Goal: Book appointment/travel/reservation

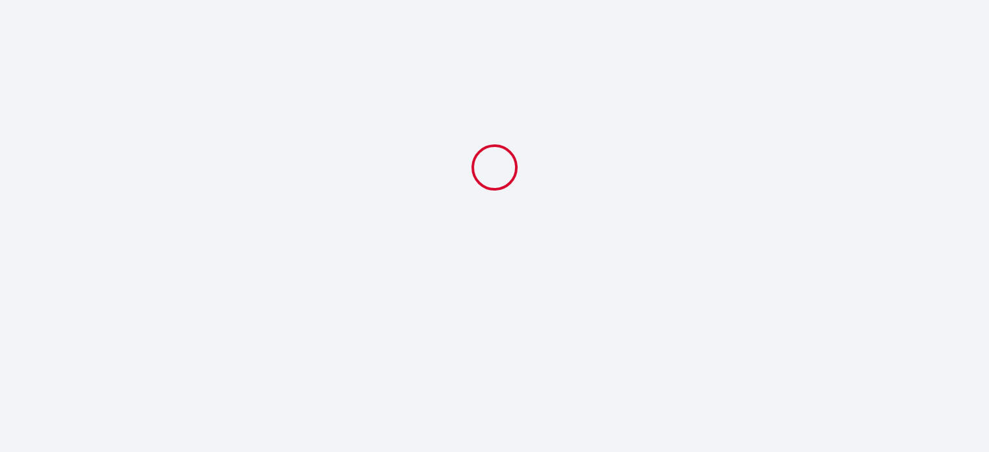
select select
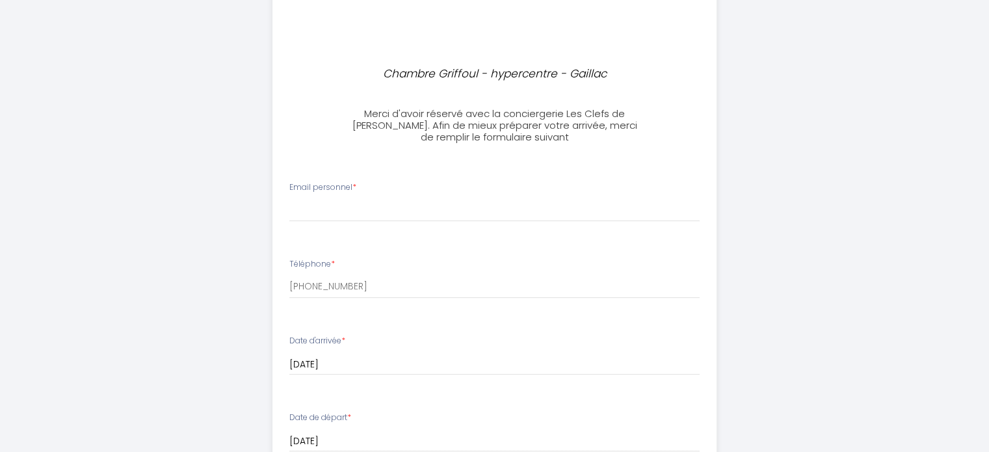
scroll to position [455, 0]
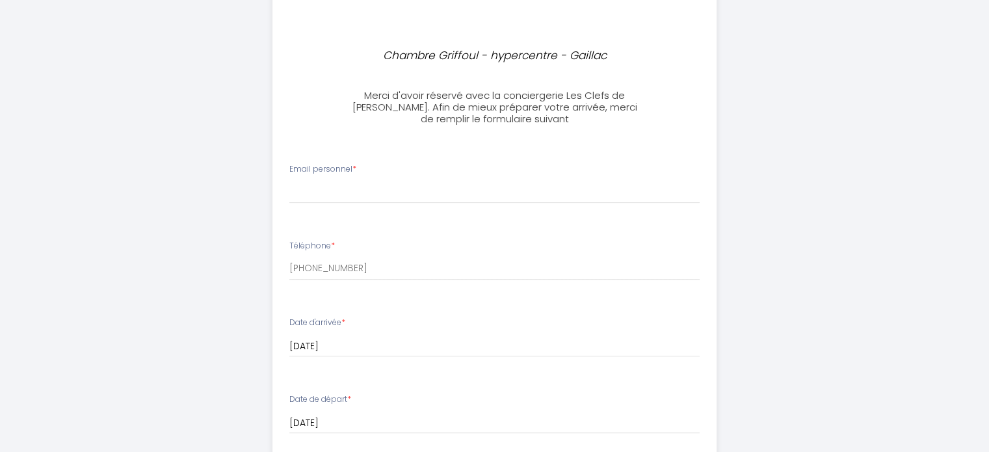
click at [399, 178] on div "Email personnel *" at bounding box center [494, 183] width 427 height 40
click at [349, 173] on label "Email personnel *" at bounding box center [322, 169] width 67 height 12
click at [349, 180] on input "Email personnel *" at bounding box center [494, 191] width 410 height 23
click at [361, 187] on input "Email personnel *" at bounding box center [494, 191] width 410 height 23
type input "[EMAIL_ADDRESS][DOMAIN_NAME]"
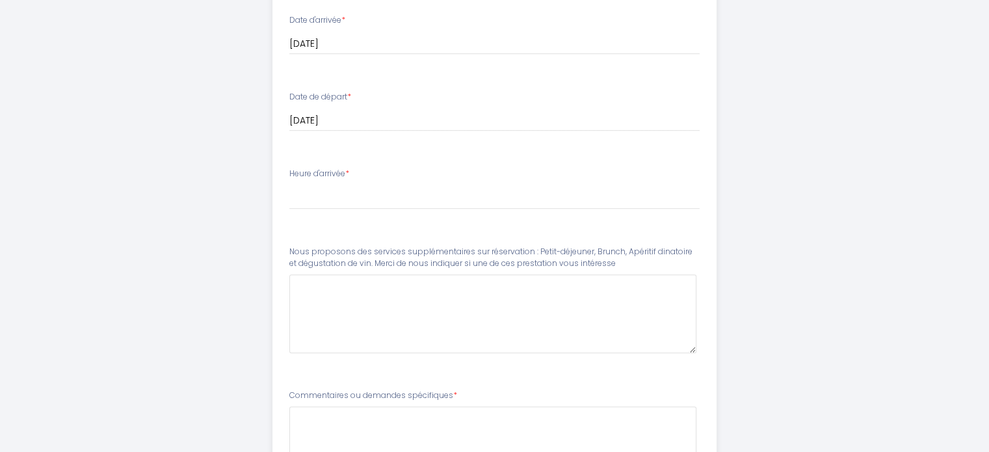
scroll to position [781, 0]
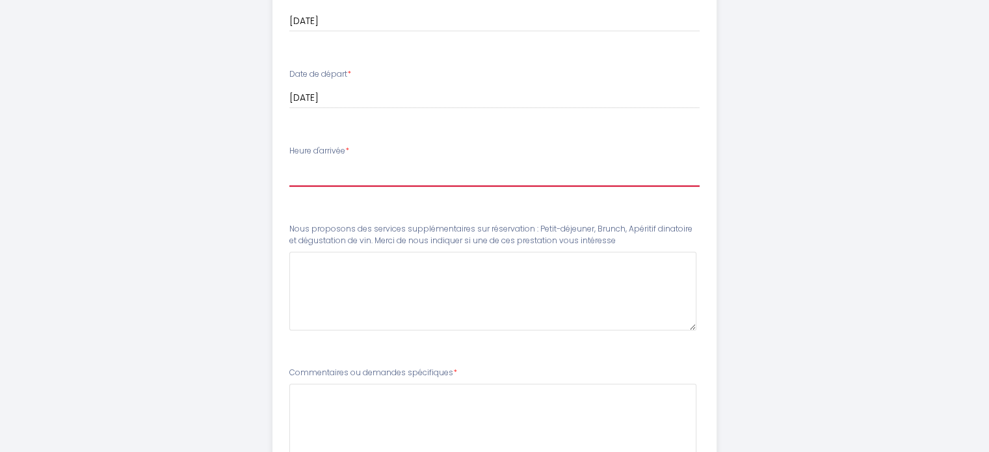
click at [355, 174] on select "15:00 15:30 16:00 16:30 17:00 17:30 18:00 18:30 19:00 19:30 20:00 20:30 21:00 2…" at bounding box center [494, 174] width 410 height 25
select select "18:00"
click at [289, 162] on select "15:00 15:30 16:00 16:30 17:00 17:30 18:00 18:30 19:00 19:30 20:00 20:30 21:00 2…" at bounding box center [494, 174] width 410 height 25
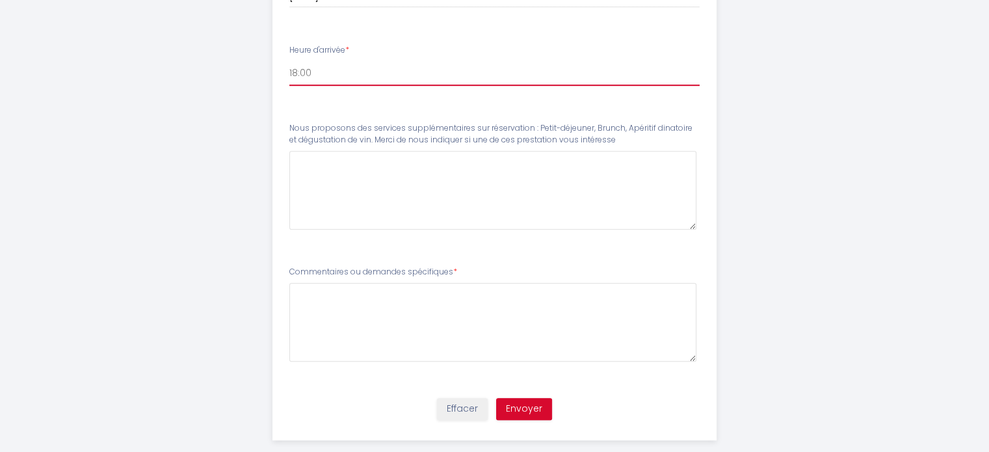
scroll to position [901, 0]
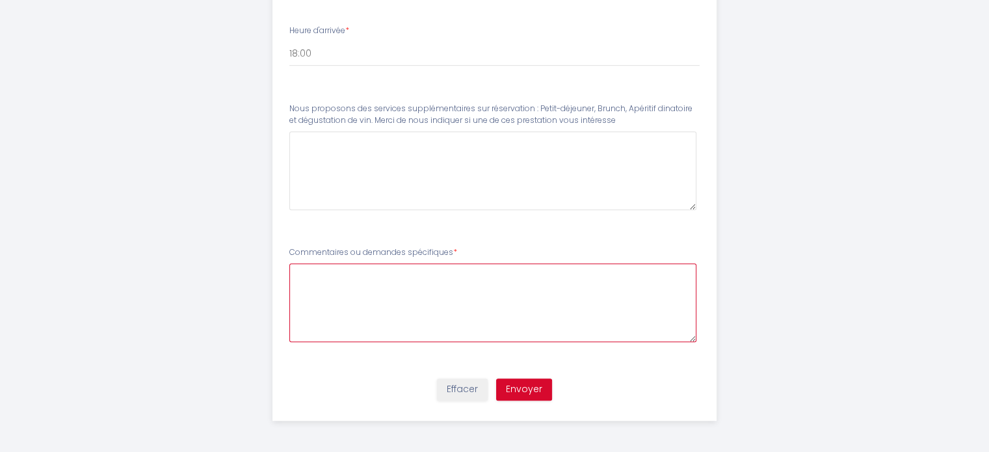
click at [381, 285] on spécifiques6 at bounding box center [492, 302] width 407 height 79
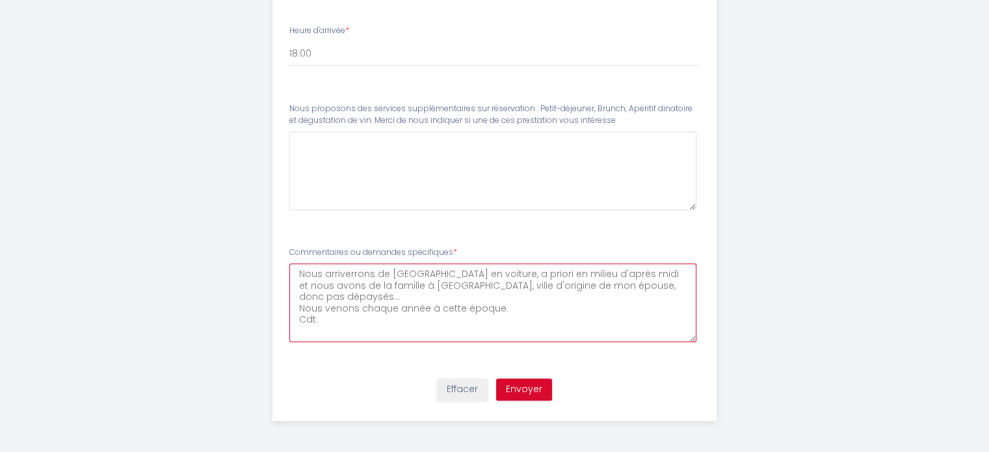
click at [505, 299] on spécifiques6 "Nous arriverrons de [GEOGRAPHIC_DATA] en voiture, a priori en milieu d'après mi…" at bounding box center [492, 302] width 407 height 79
click at [623, 273] on spécifiques6 "Nous arriverrons de [GEOGRAPHIC_DATA] en voiture, a priori en milieu d'après mi…" at bounding box center [492, 302] width 407 height 79
type spécifiques6 "Nous arriverrons de [GEOGRAPHIC_DATA] en voiture, a priori en milieu d'après mi…"
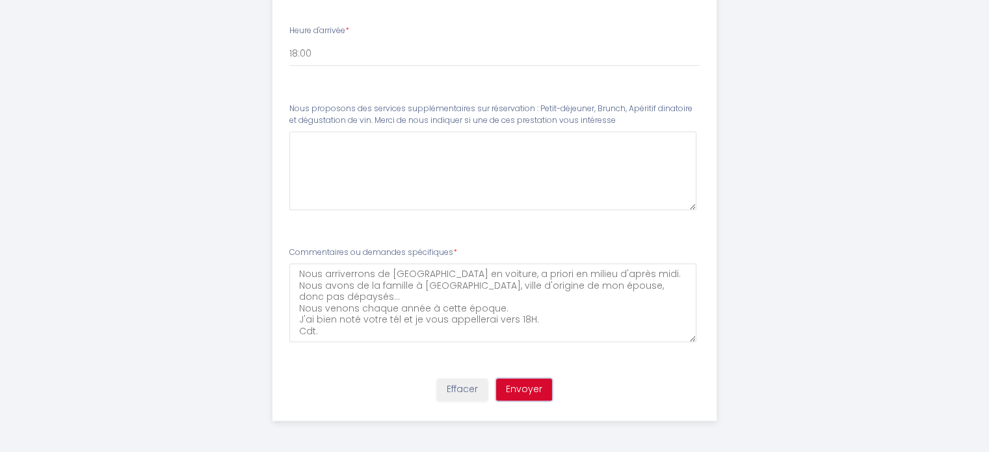
click at [523, 387] on button "Envoyer" at bounding box center [524, 390] width 56 height 22
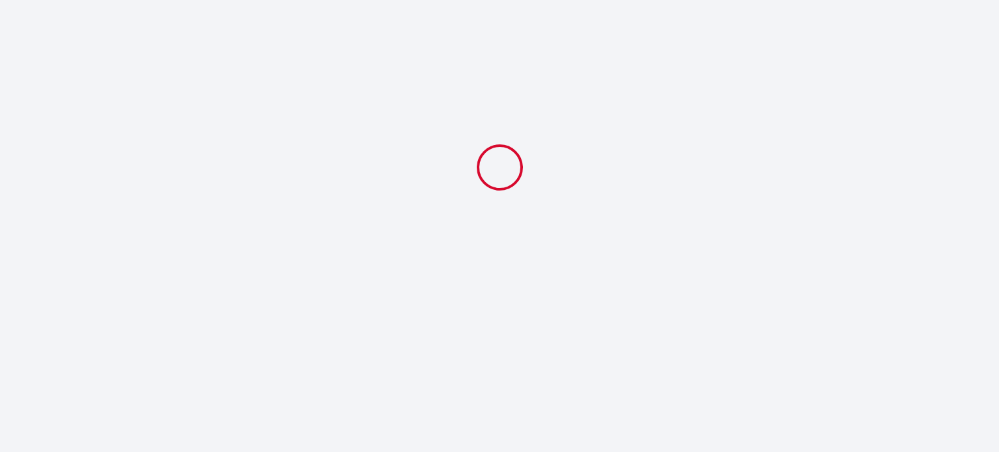
select select "18:00"
